Goal: Task Accomplishment & Management: Manage account settings

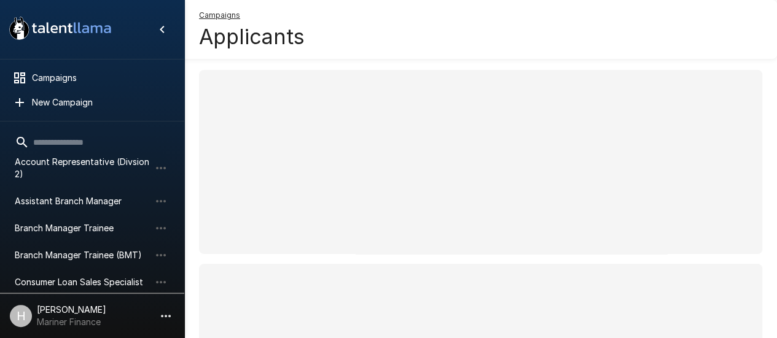
scroll to position [74, 0]
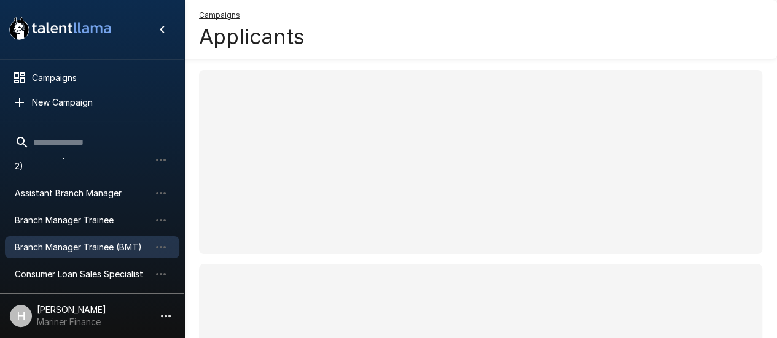
click at [104, 249] on span "Branch Manager Trainee (BMT)" at bounding box center [82, 247] width 135 height 12
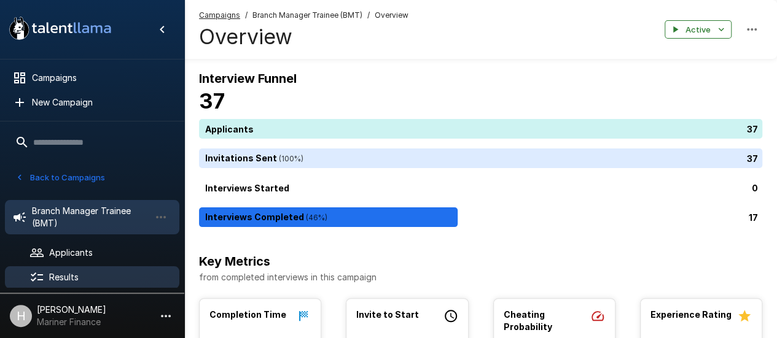
click at [98, 277] on span "Results" at bounding box center [109, 277] width 120 height 12
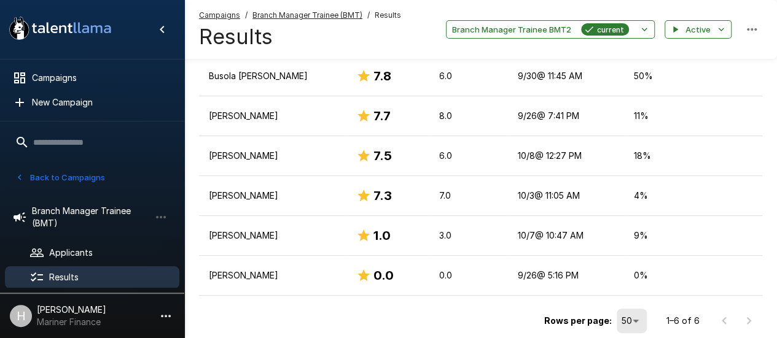
scroll to position [242, 0]
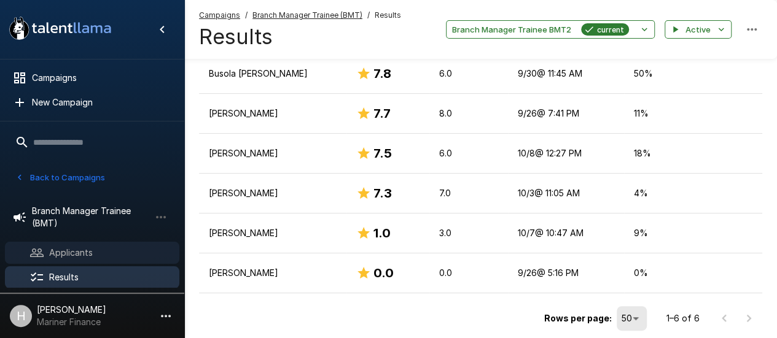
click at [77, 252] on span "Applicants" at bounding box center [109, 253] width 120 height 12
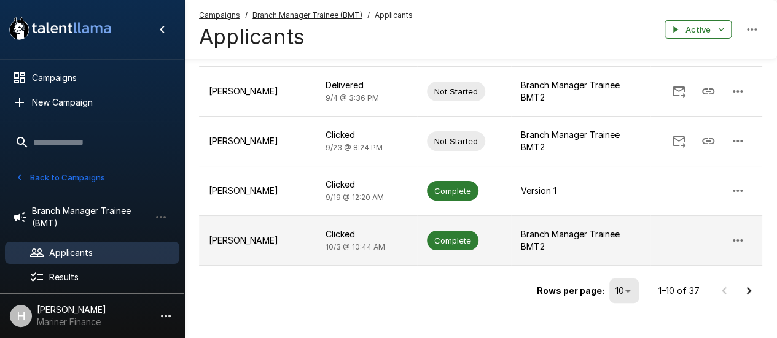
scroll to position [440, 0]
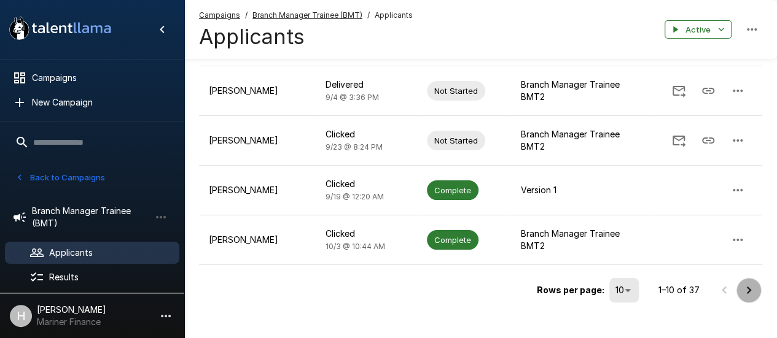
click at [742, 283] on icon "Go to next page" at bounding box center [748, 290] width 15 height 15
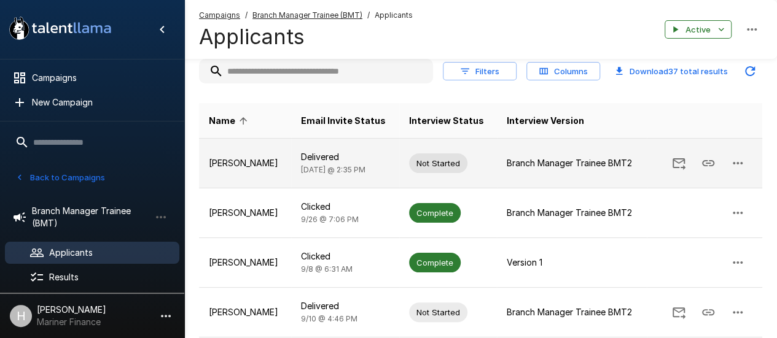
scroll to position [10, 0]
